Goal: Obtain resource: Download file/media

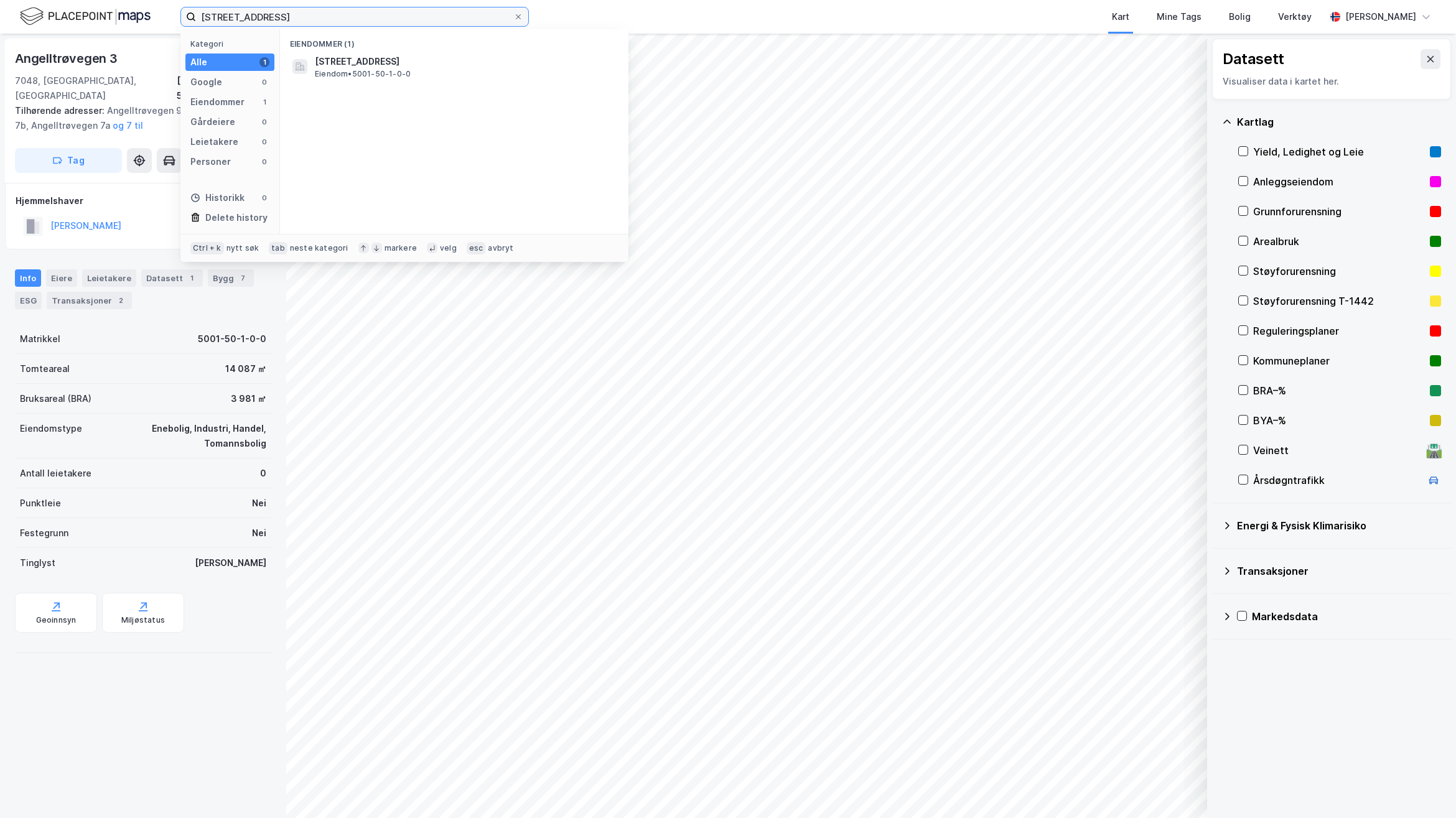
drag, startPoint x: 283, startPoint y: 11, endPoint x: -31, endPoint y: 16, distance: 314.0
click at [0, 16] on html "50/1, [GEOGRAPHIC_DATA] Kategori Alle 1 Google 0 Eiendommer 1 Gårdeiere 0 Leiet…" at bounding box center [728, 409] width 1456 height 818
type input "93/450, [GEOGRAPHIC_DATA]"
click at [385, 75] on div "Eiendommer (1) Martin Strandlis vei 10, 0956, OSLO, OSLO • Eiendom • 301-93-450…" at bounding box center [454, 132] width 348 height 205
click at [385, 65] on span "Martin Strandlis vei 10, 0956, OSLO, OSLO" at bounding box center [393, 61] width 156 height 15
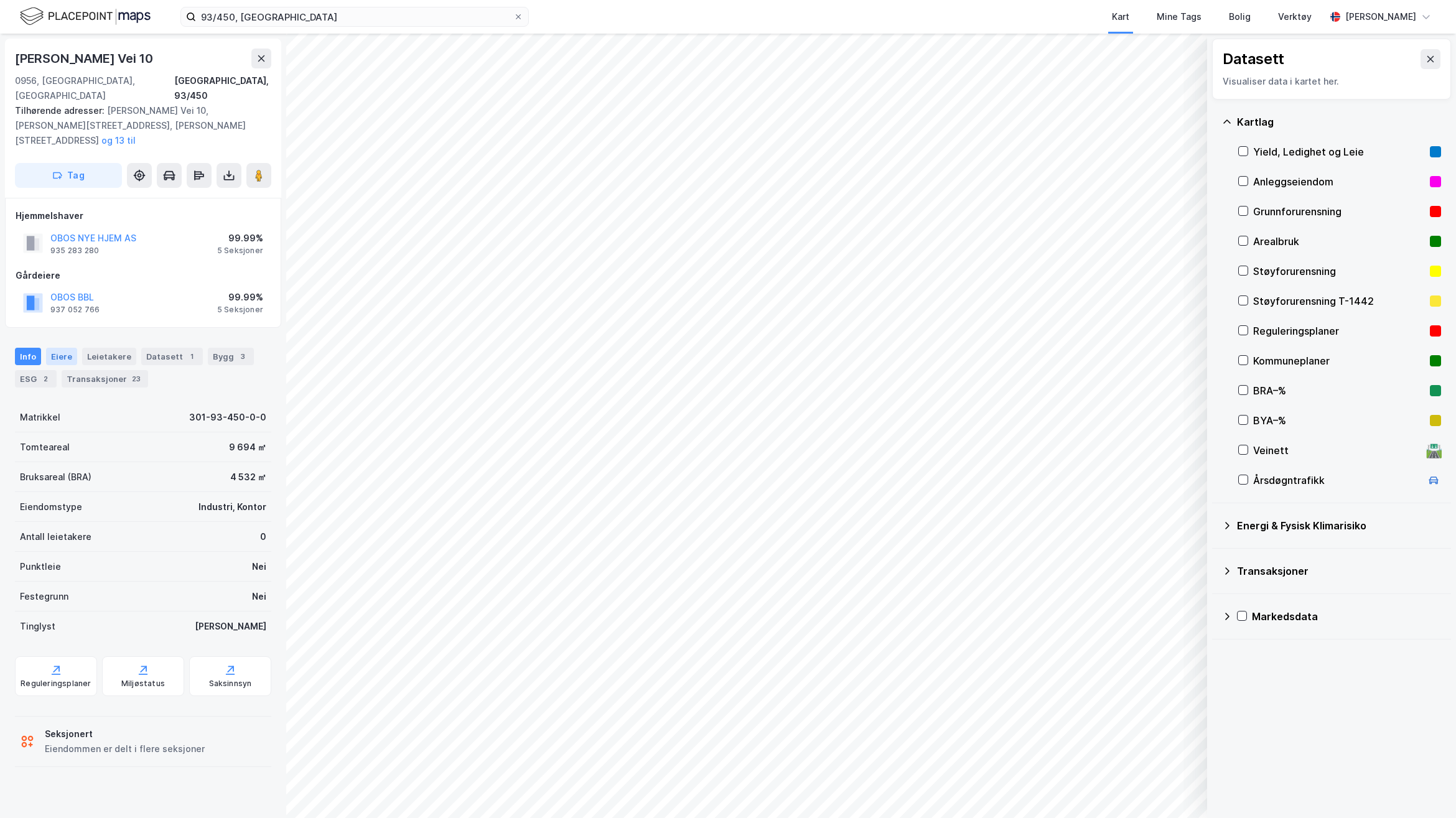
click at [71, 348] on div "Eiere" at bounding box center [61, 357] width 31 height 18
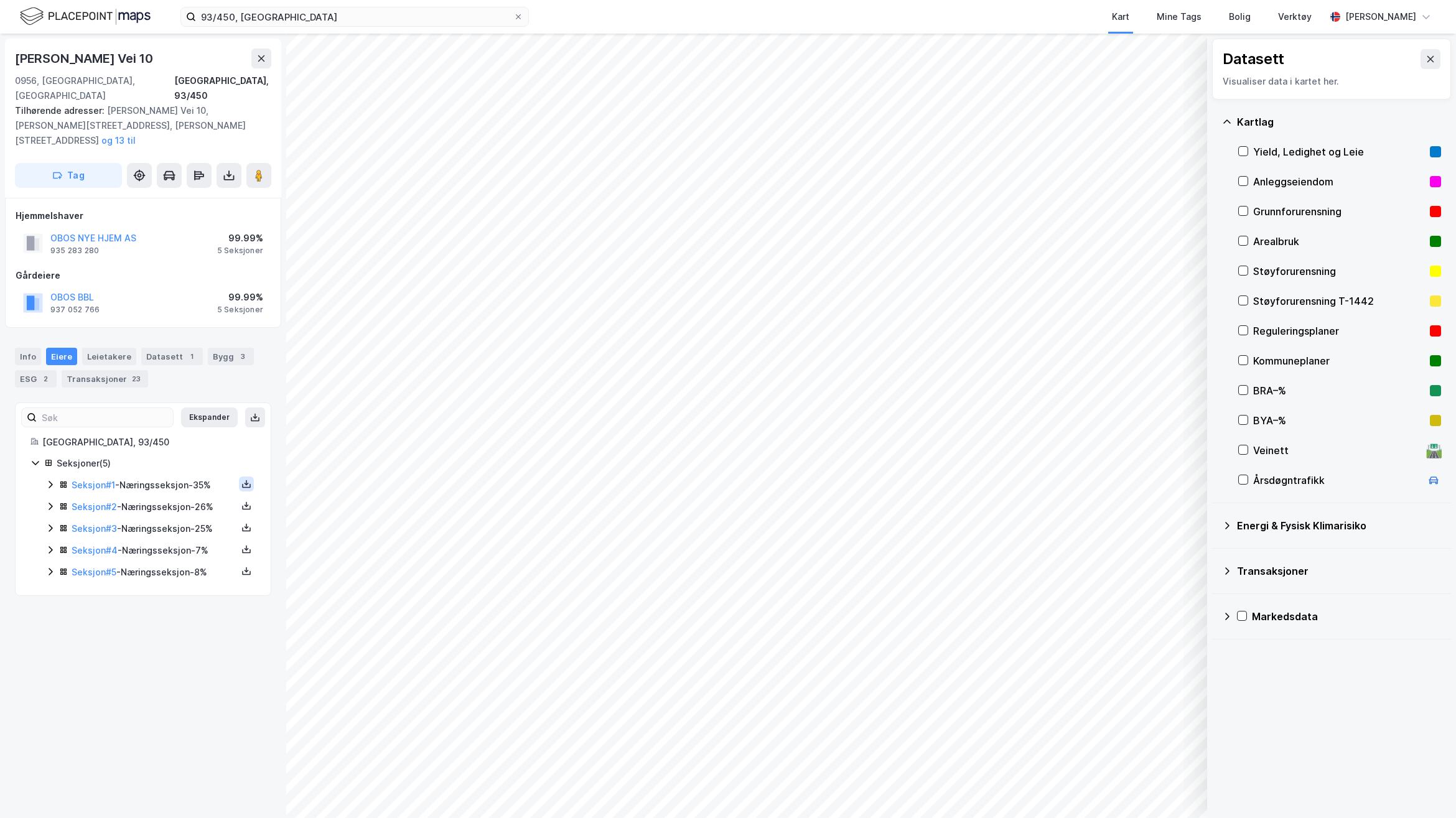
click at [244, 483] on icon at bounding box center [246, 484] width 4 height 3
click at [165, 439] on div "Grunnbok" at bounding box center [171, 446] width 42 height 15
